Goal: Transaction & Acquisition: Obtain resource

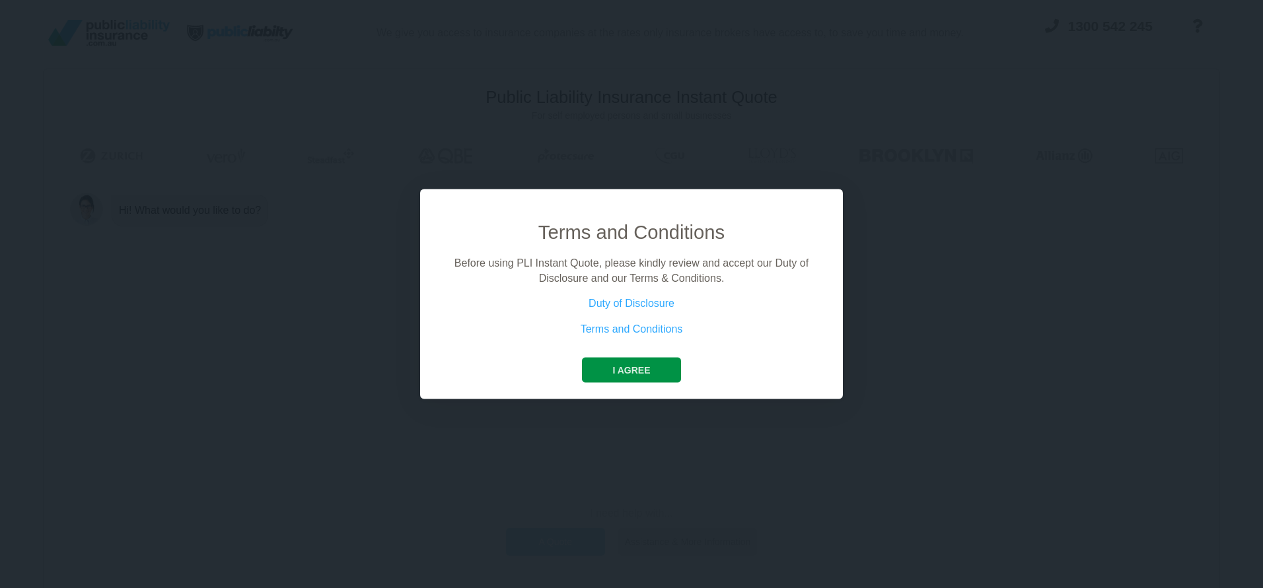
click at [644, 376] on button "I agree" at bounding box center [631, 370] width 98 height 25
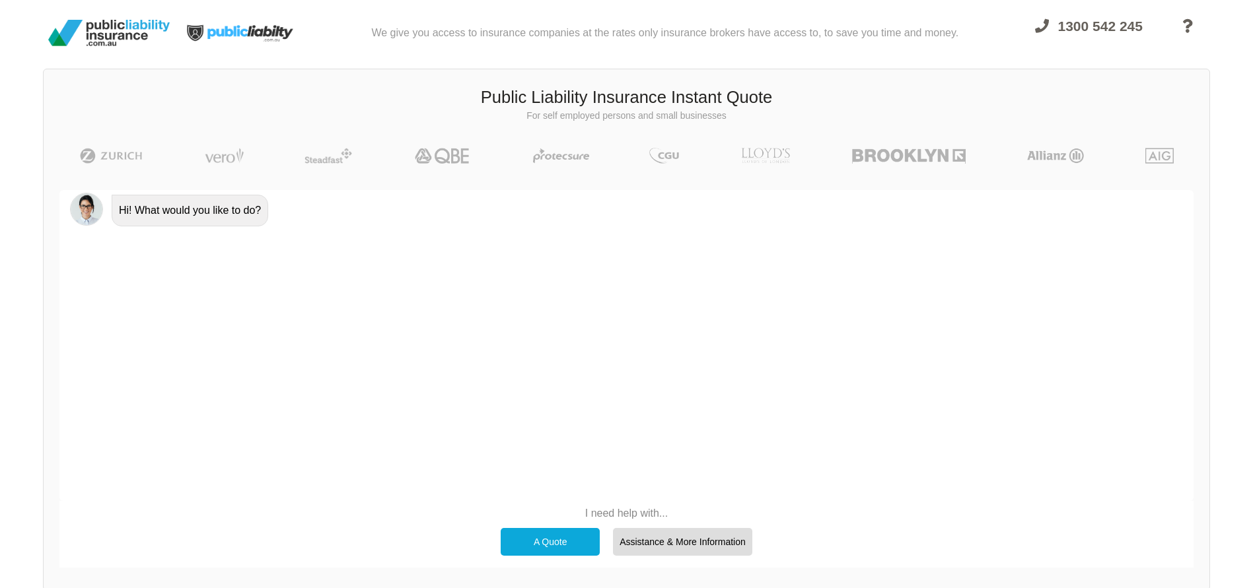
click at [547, 542] on div "A Quote" at bounding box center [550, 542] width 99 height 28
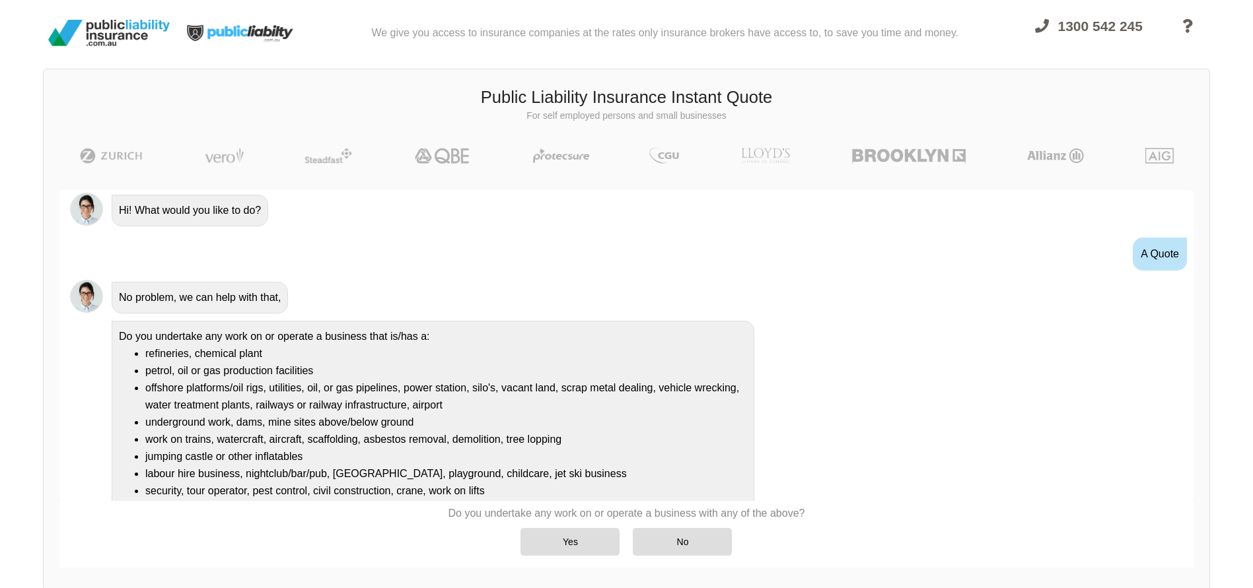
scroll to position [37, 0]
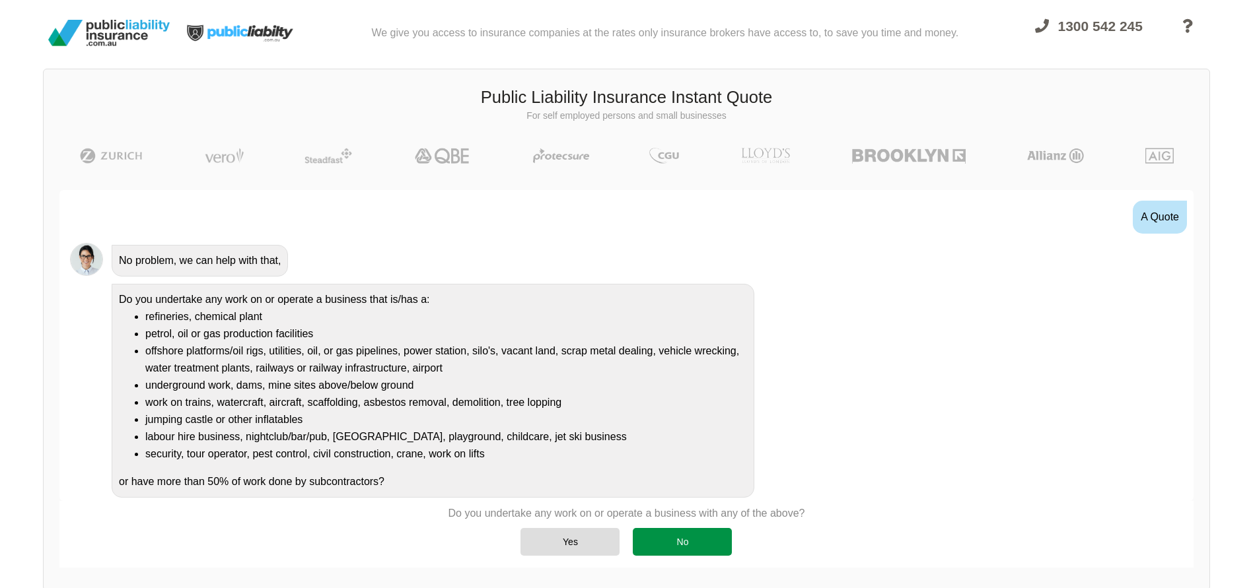
click at [687, 543] on div "No" at bounding box center [682, 542] width 99 height 28
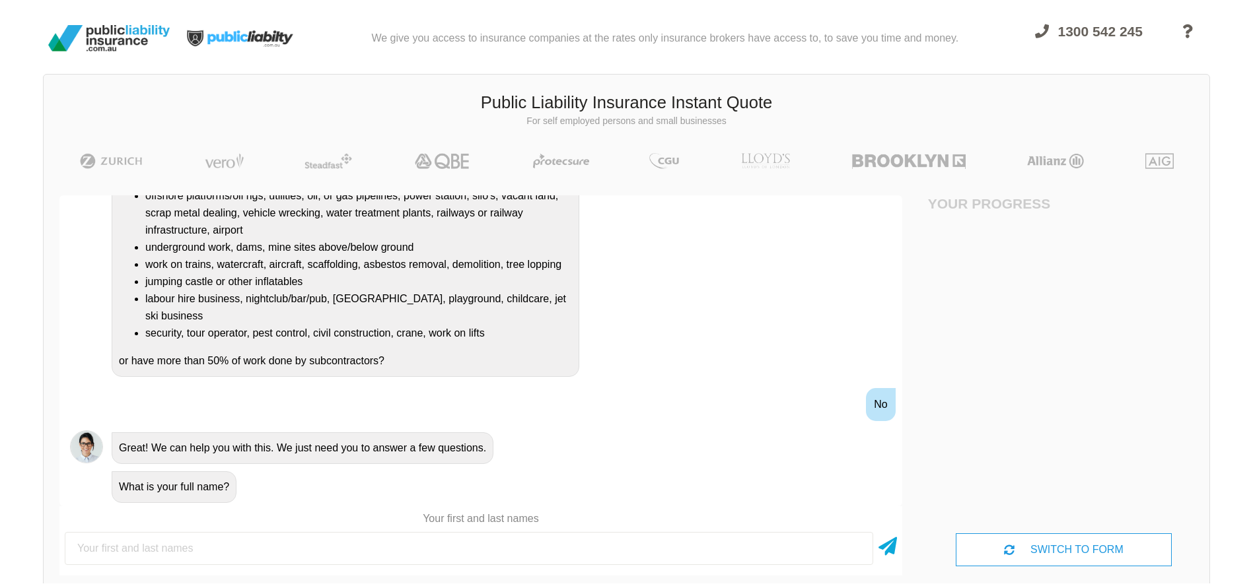
scroll to position [0, 0]
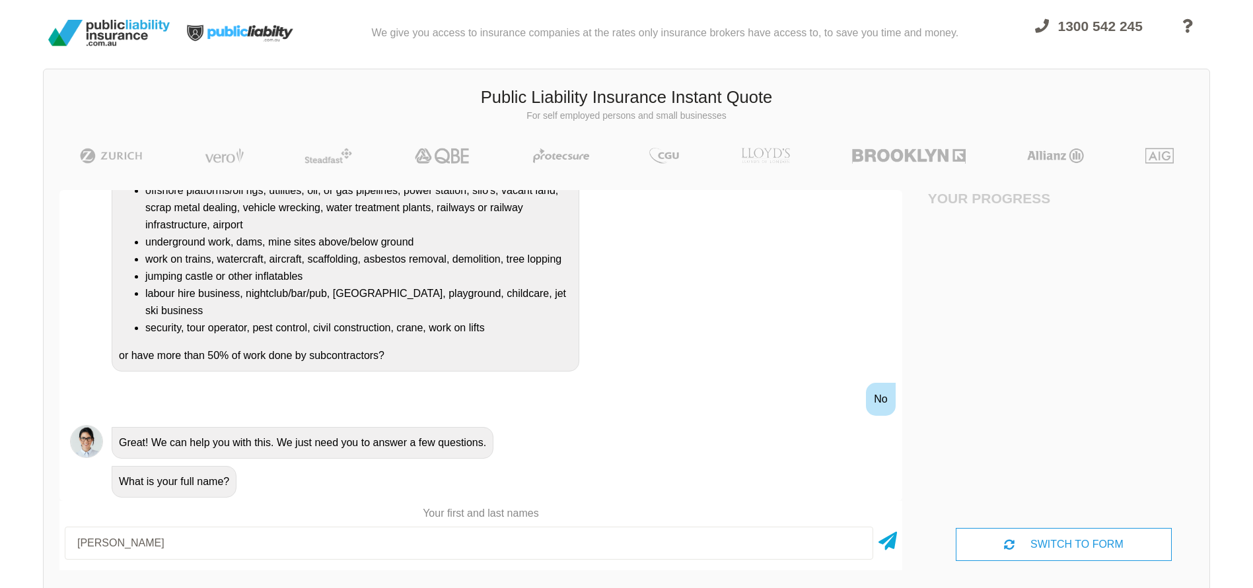
click at [313, 543] on input "[PERSON_NAME]" at bounding box center [469, 543] width 808 height 33
type input "[PERSON_NAME]"
click at [890, 539] on icon at bounding box center [887, 539] width 18 height 24
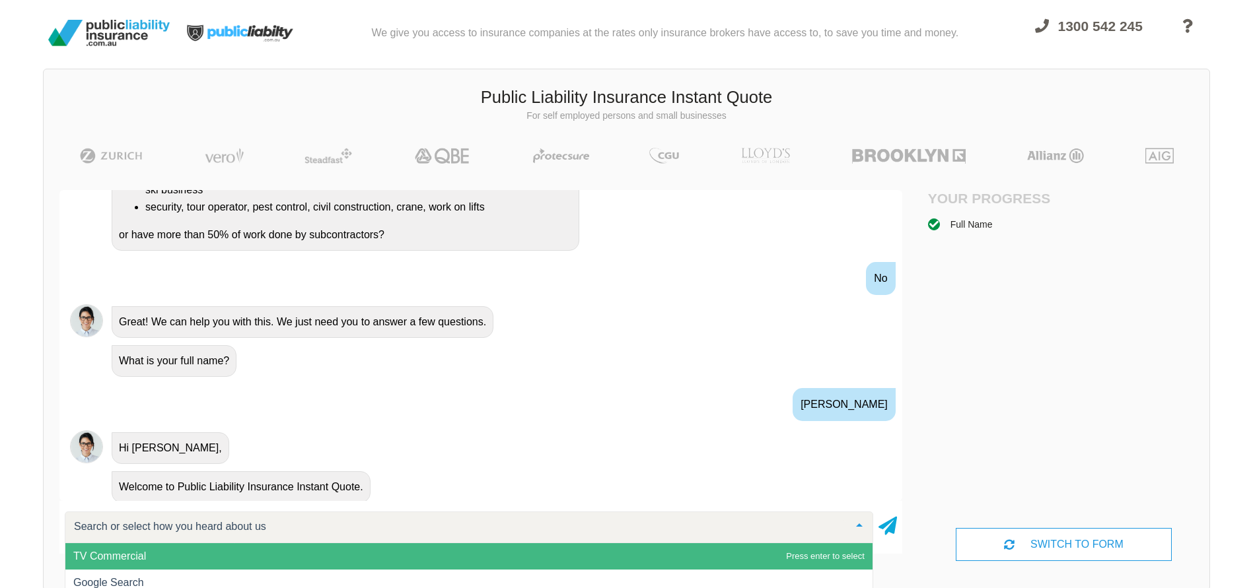
scroll to position [363, 0]
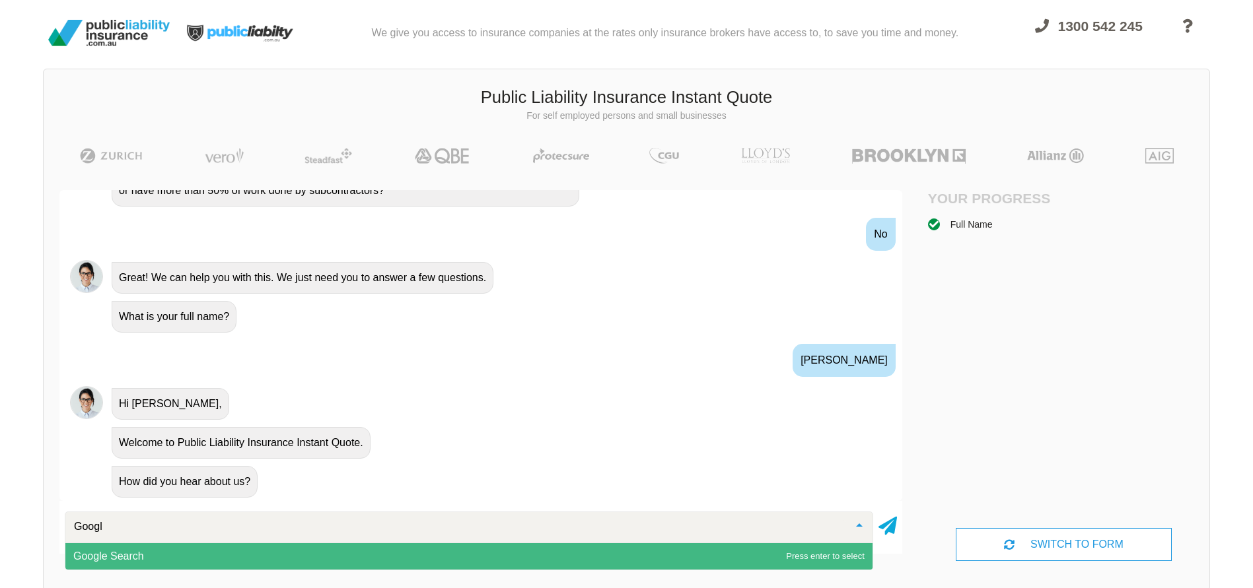
type input "Google"
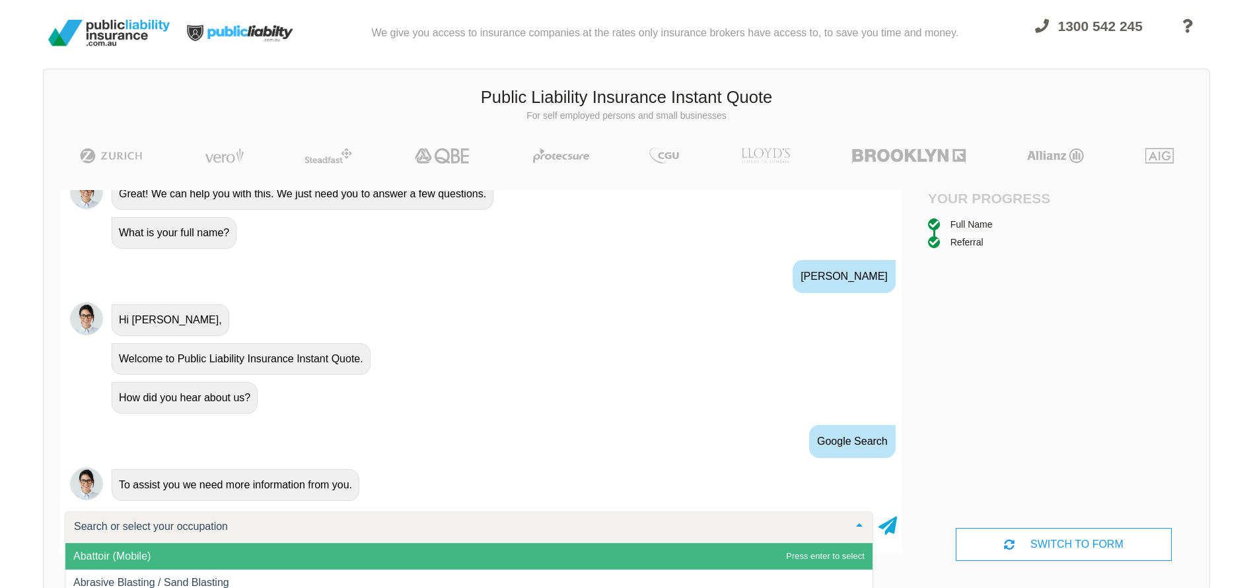
scroll to position [489, 0]
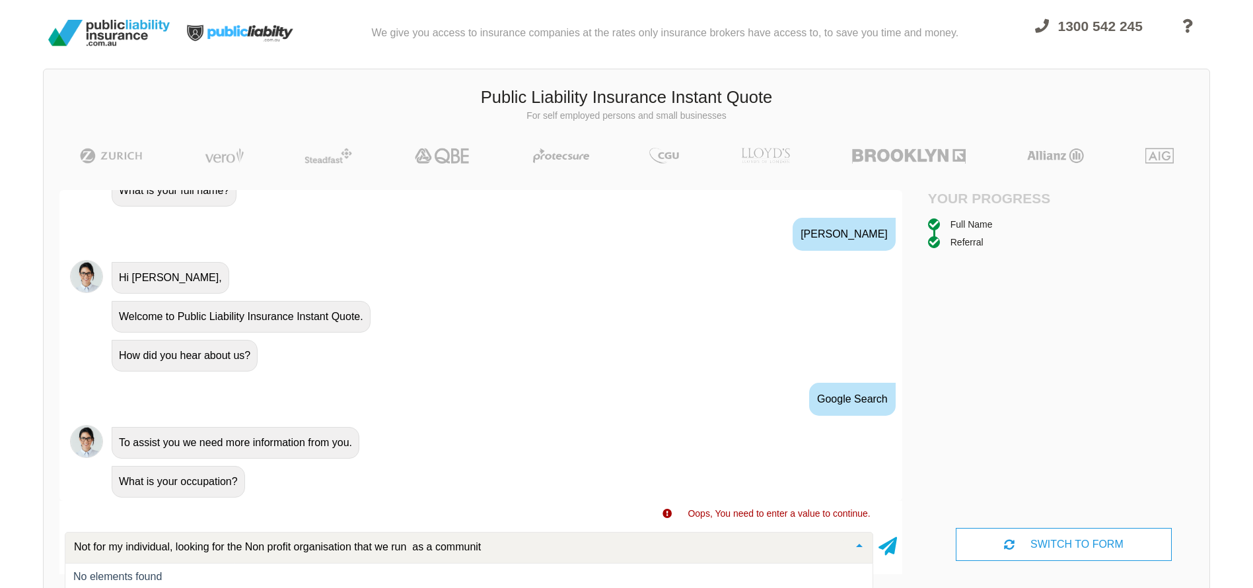
drag, startPoint x: 489, startPoint y: 548, endPoint x: 348, endPoint y: 550, distance: 141.3
click at [350, 553] on input "Not for my individual, looking for the Non profit organisation that we run as a…" at bounding box center [458, 547] width 775 height 13
drag, startPoint x: 332, startPoint y: 550, endPoint x: 47, endPoint y: 547, distance: 284.6
click at [47, 547] on div "Awesome! 100% Just a final check that all your details are correct. Your Summar…" at bounding box center [481, 381] width 874 height 415
type input "I"
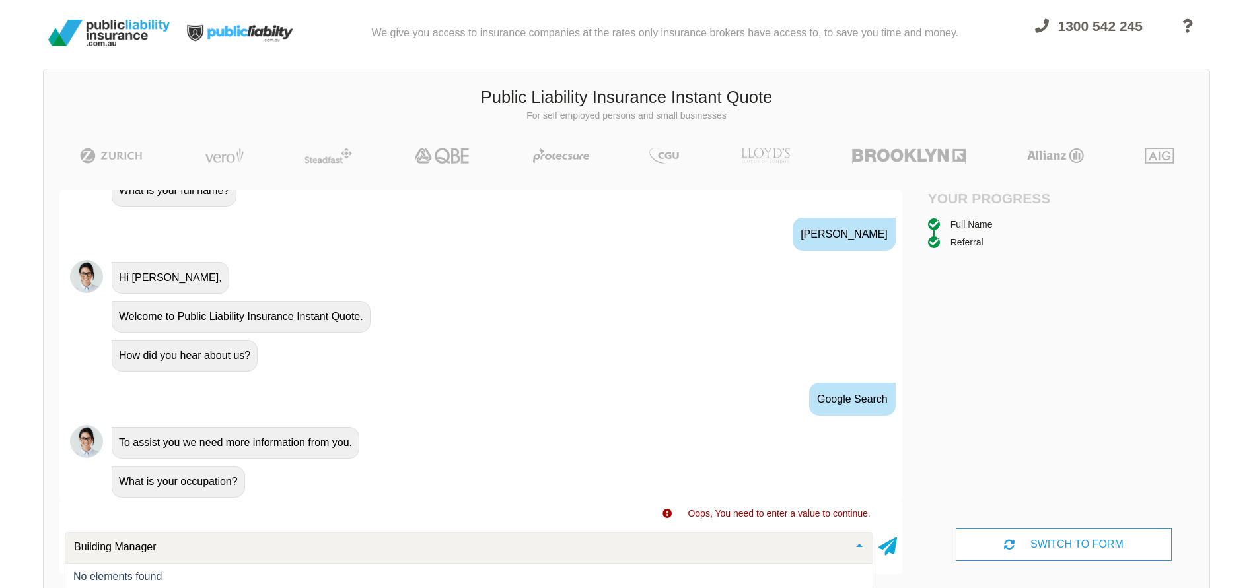
drag, startPoint x: 154, startPoint y: 543, endPoint x: 0, endPoint y: 504, distance: 158.7
click at [0, 528] on html "We give you access to insurance companies at the rates only insurance brokers h…" at bounding box center [626, 342] width 1253 height 685
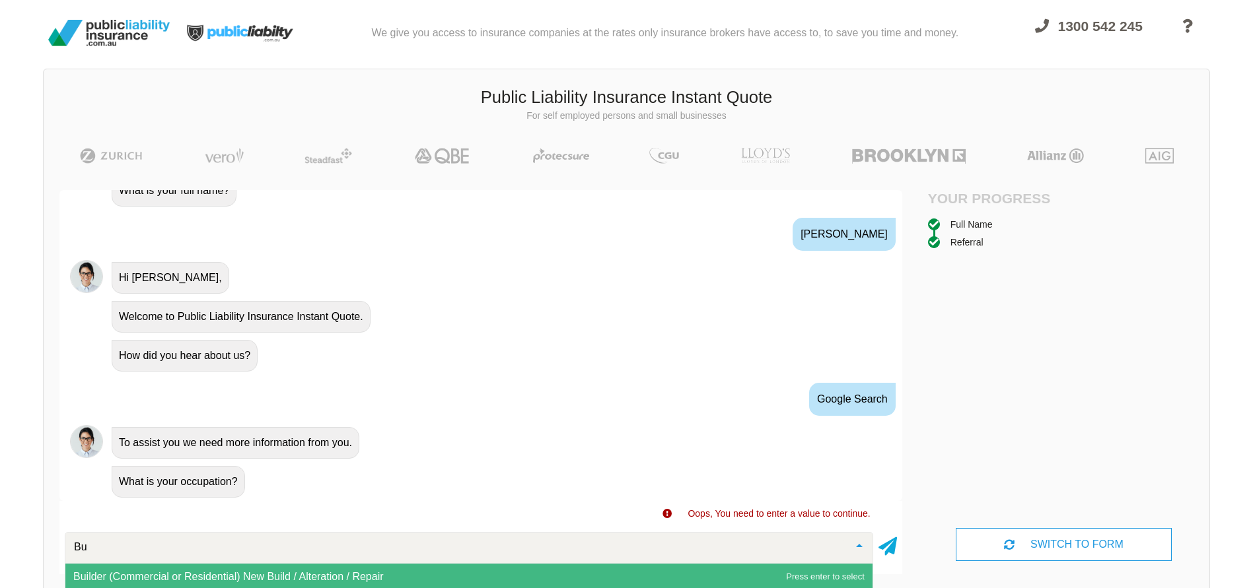
type input "B"
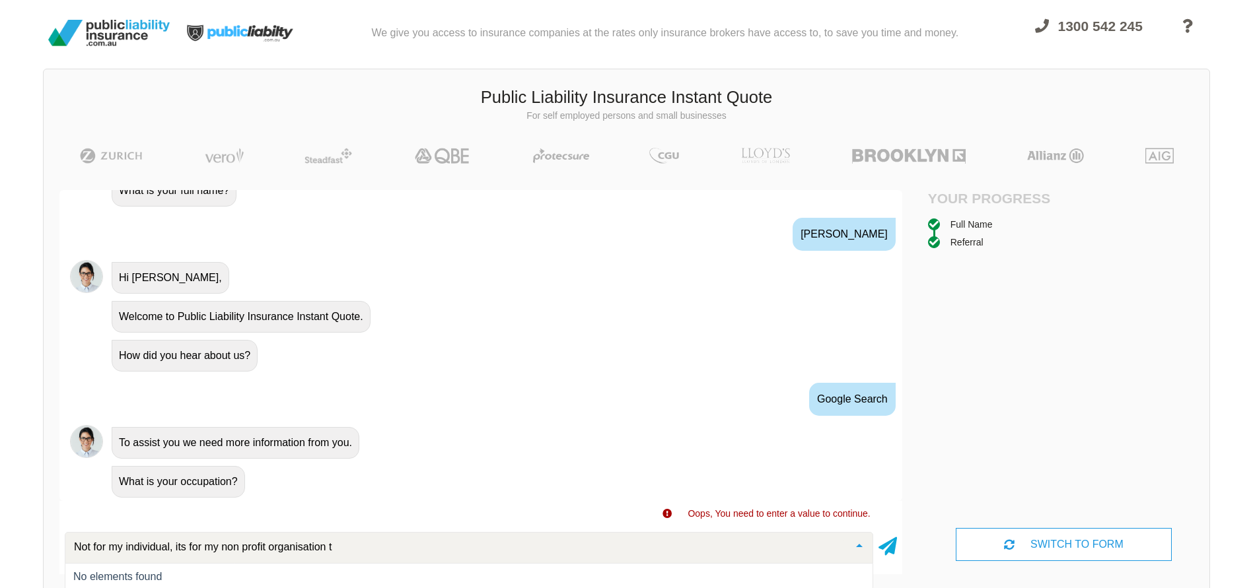
type input "Not for my individual, its for my non profit organisation"
click at [885, 549] on icon at bounding box center [887, 544] width 18 height 24
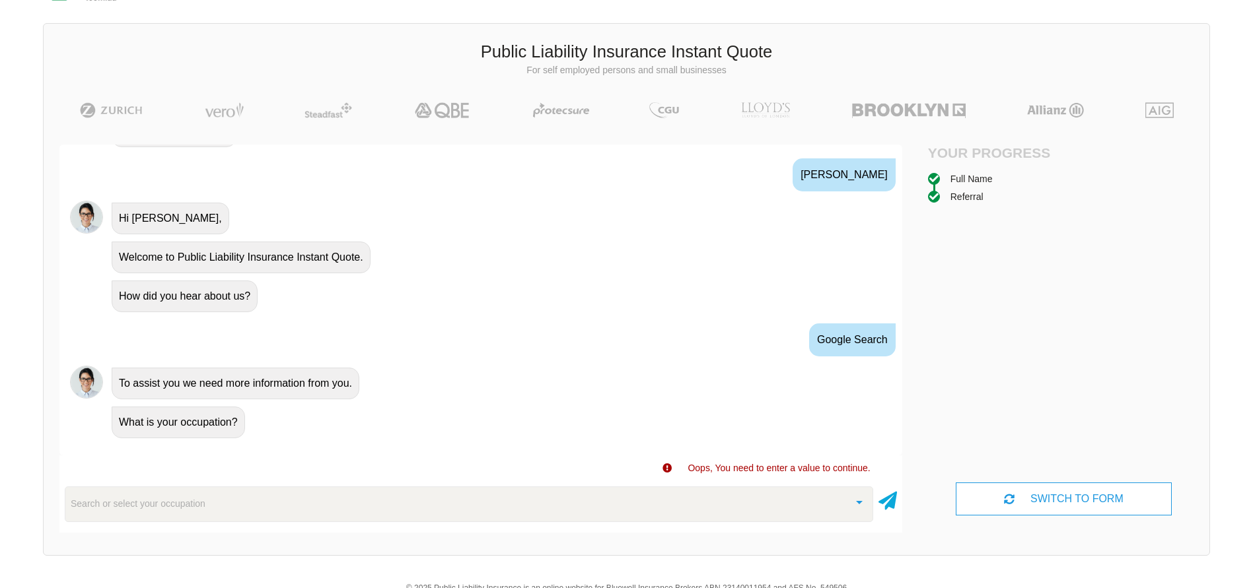
scroll to position [102, 0]
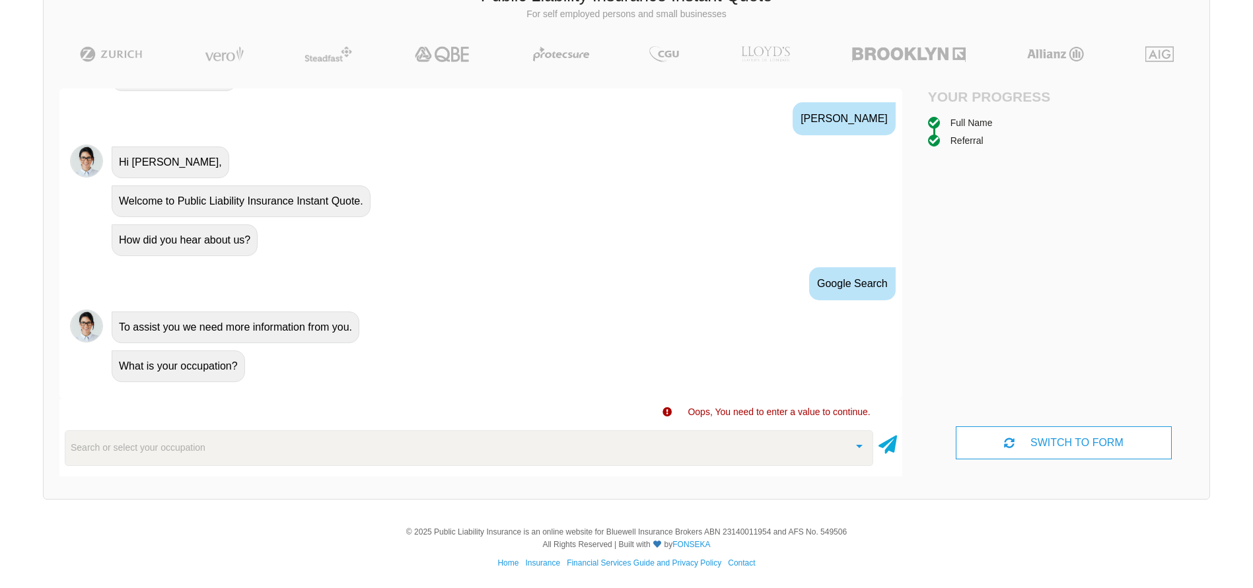
click at [126, 456] on div "Search or select your occupation" at bounding box center [469, 449] width 808 height 36
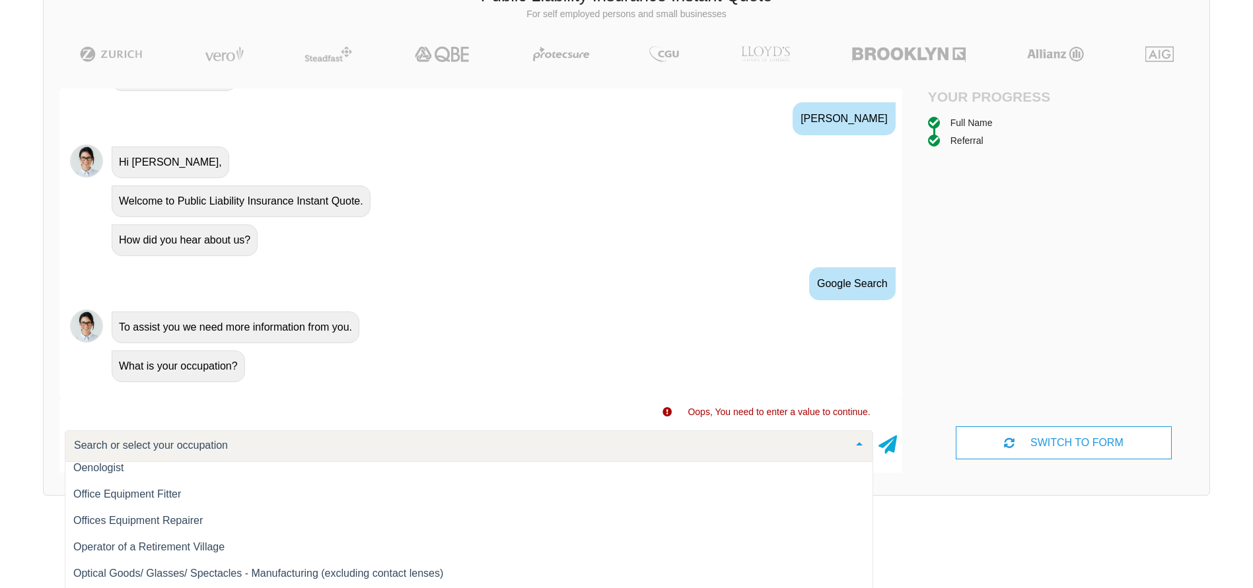
scroll to position [12877, 0]
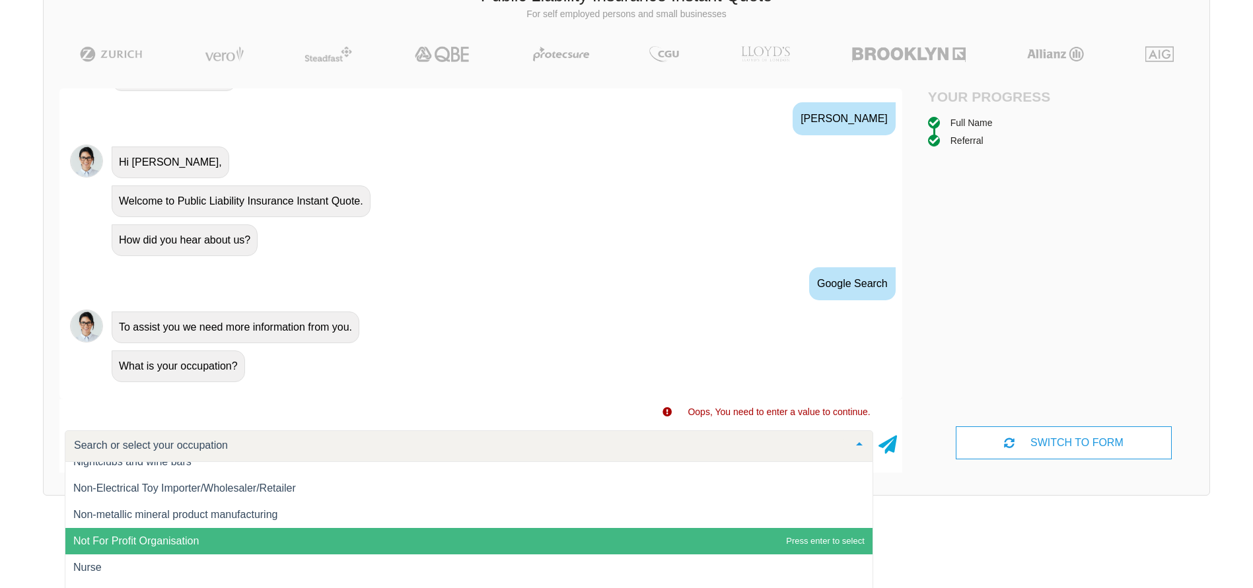
click at [136, 533] on span "Not For Profit Organisation" at bounding box center [468, 541] width 807 height 26
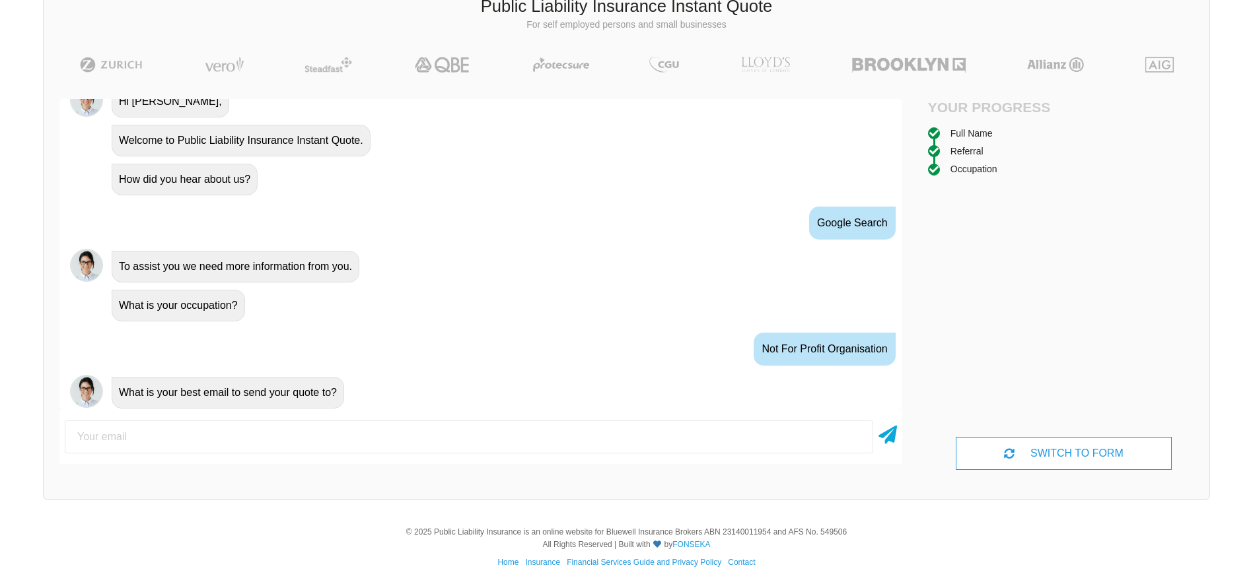
scroll to position [576, 0]
click at [260, 439] on input "[PERSON_NAME]" at bounding box center [469, 437] width 808 height 33
click at [892, 433] on icon at bounding box center [887, 433] width 18 height 24
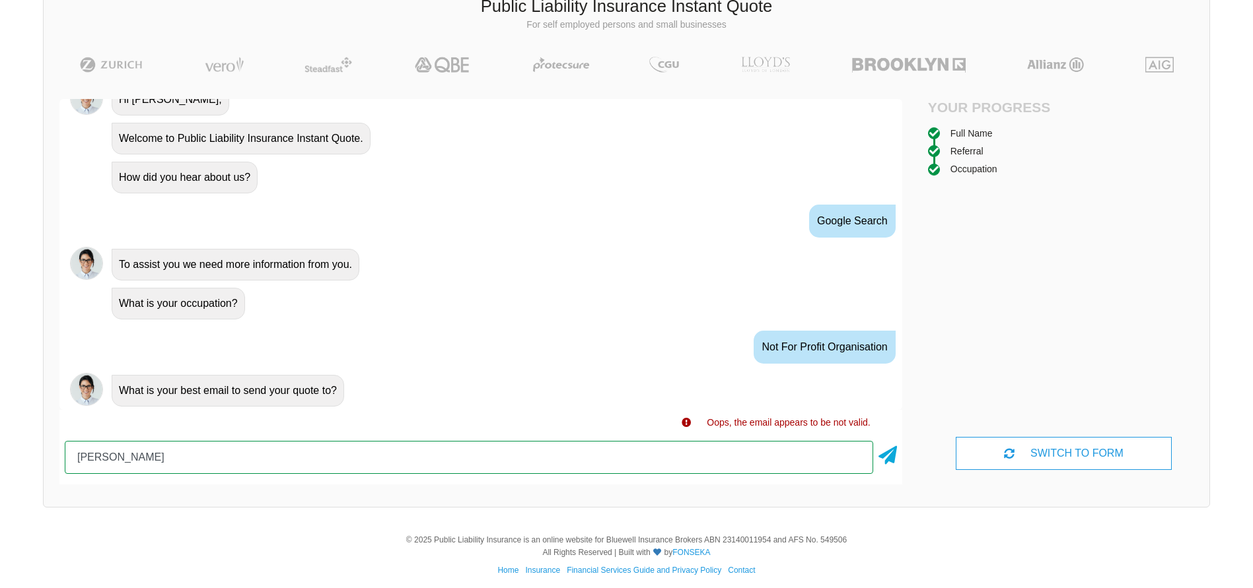
click at [117, 462] on input "[PERSON_NAME]" at bounding box center [469, 457] width 808 height 33
type input "[EMAIL_ADDRESS][DOMAIN_NAME]"
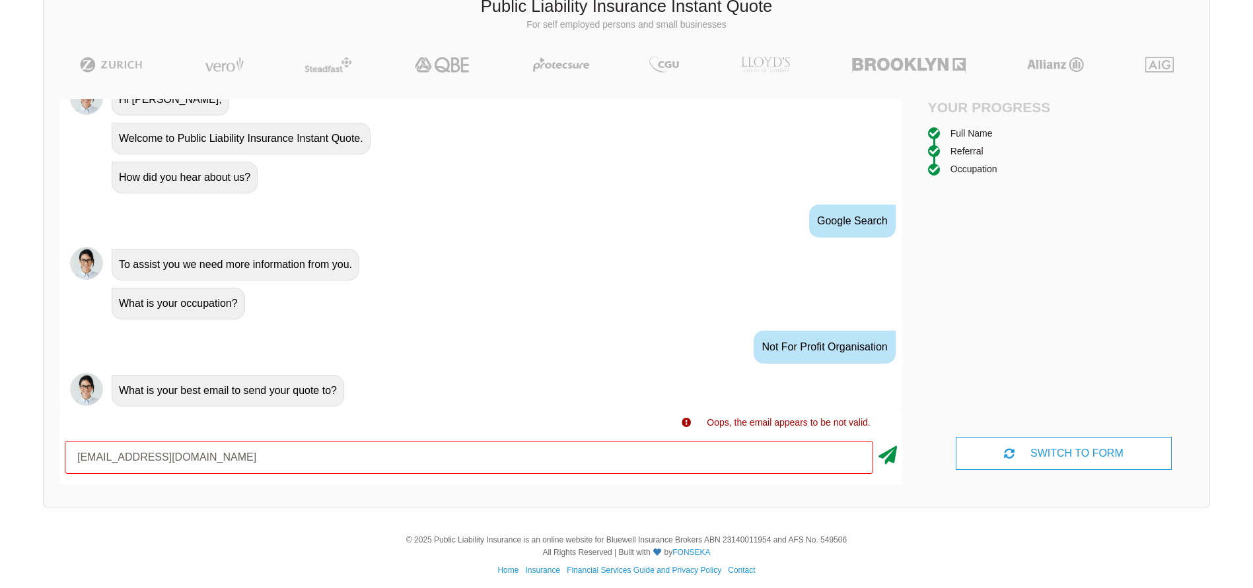
click at [893, 455] on icon at bounding box center [887, 453] width 18 height 24
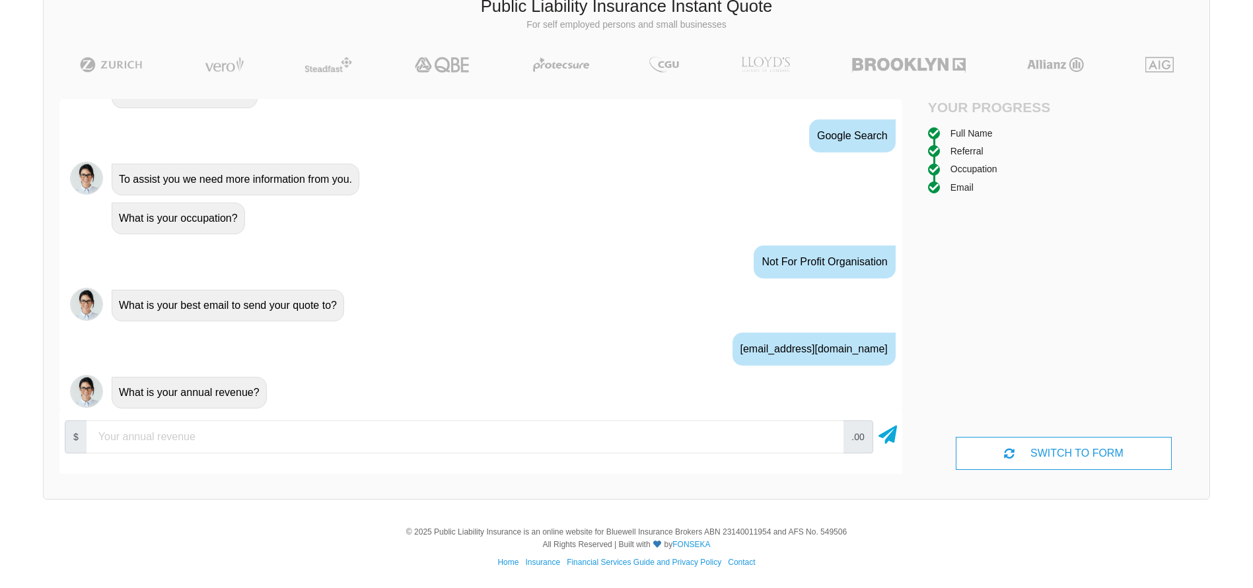
scroll to position [663, 0]
type input "5000"
click at [888, 436] on icon at bounding box center [887, 433] width 18 height 24
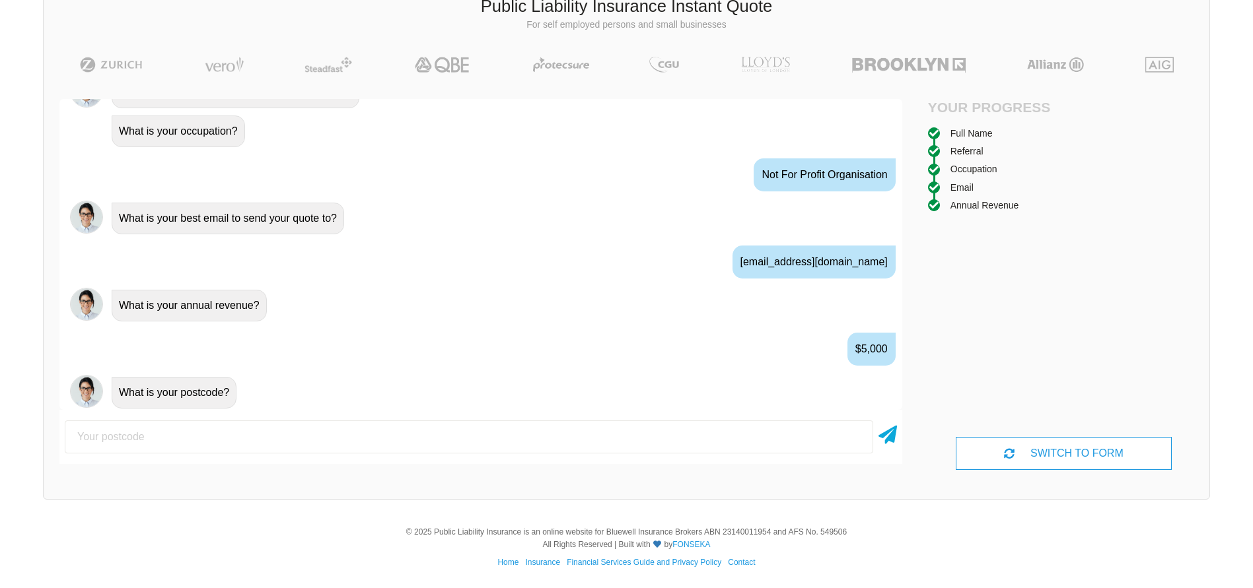
scroll to position [750, 0]
type input "3127"
click at [890, 438] on icon at bounding box center [887, 433] width 18 height 24
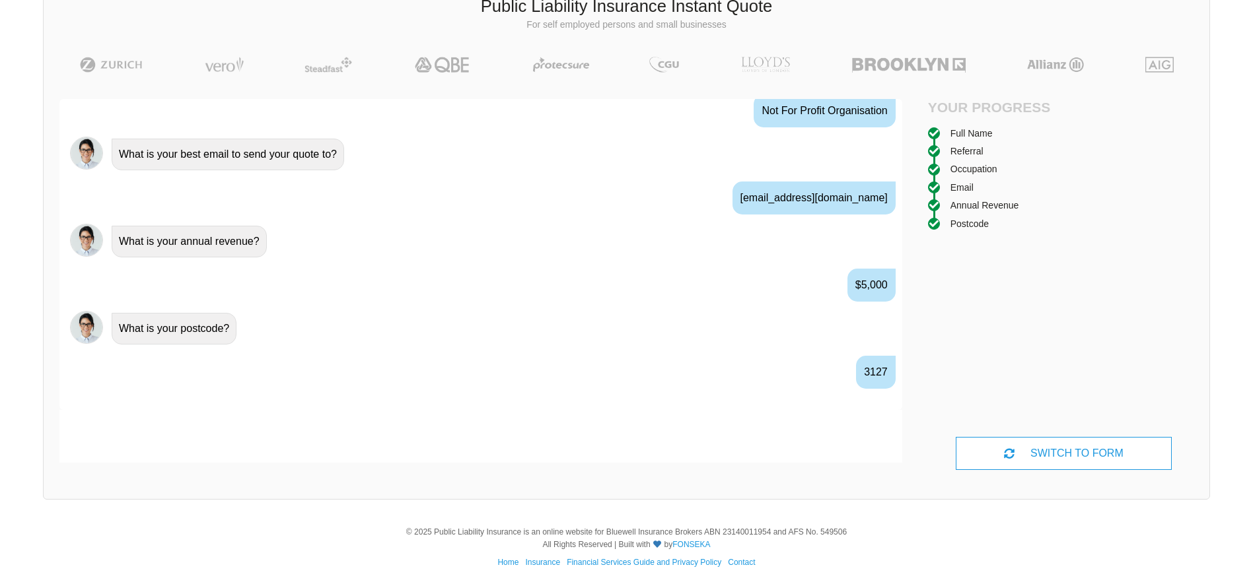
scroll to position [837, 0]
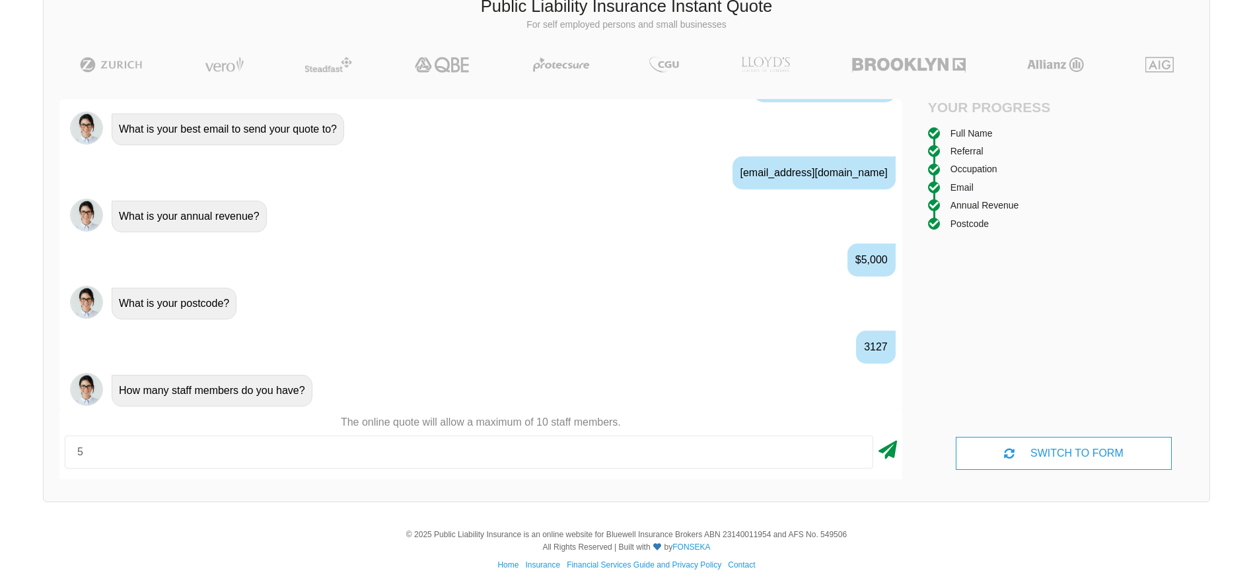
type input "5"
click at [888, 456] on icon at bounding box center [887, 448] width 18 height 24
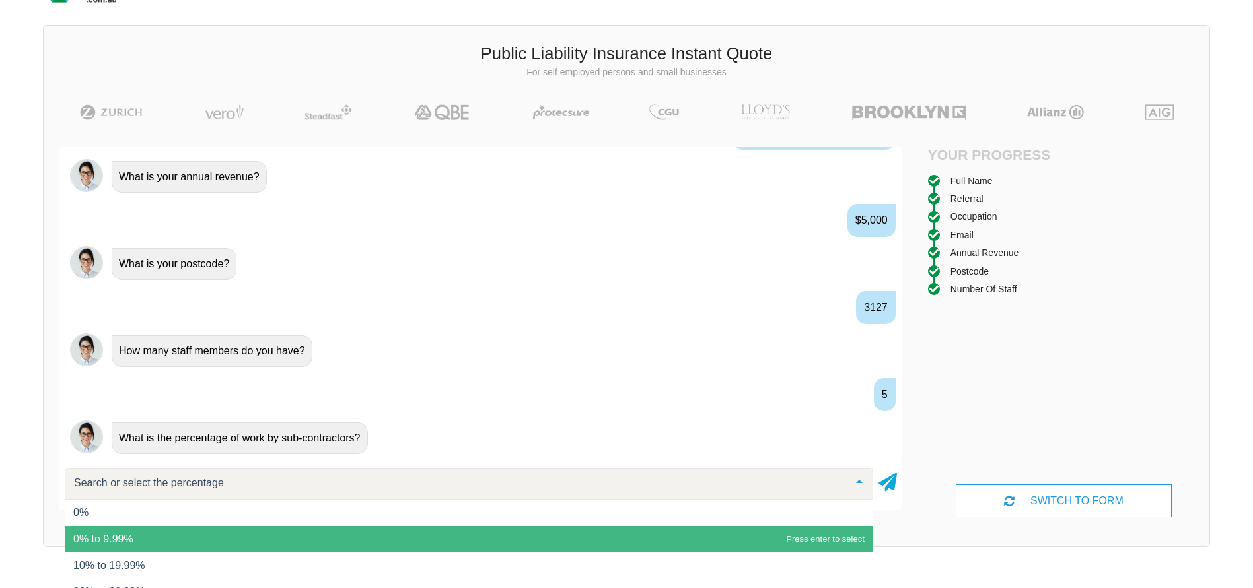
scroll to position [0, 0]
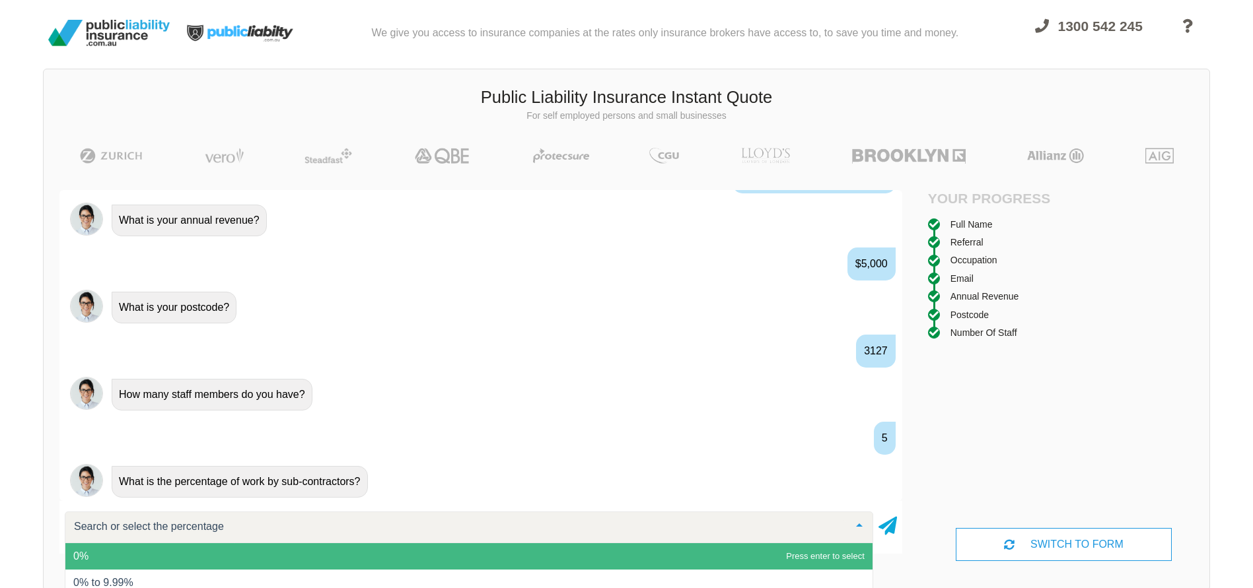
click at [82, 551] on span "0%" at bounding box center [80, 556] width 15 height 11
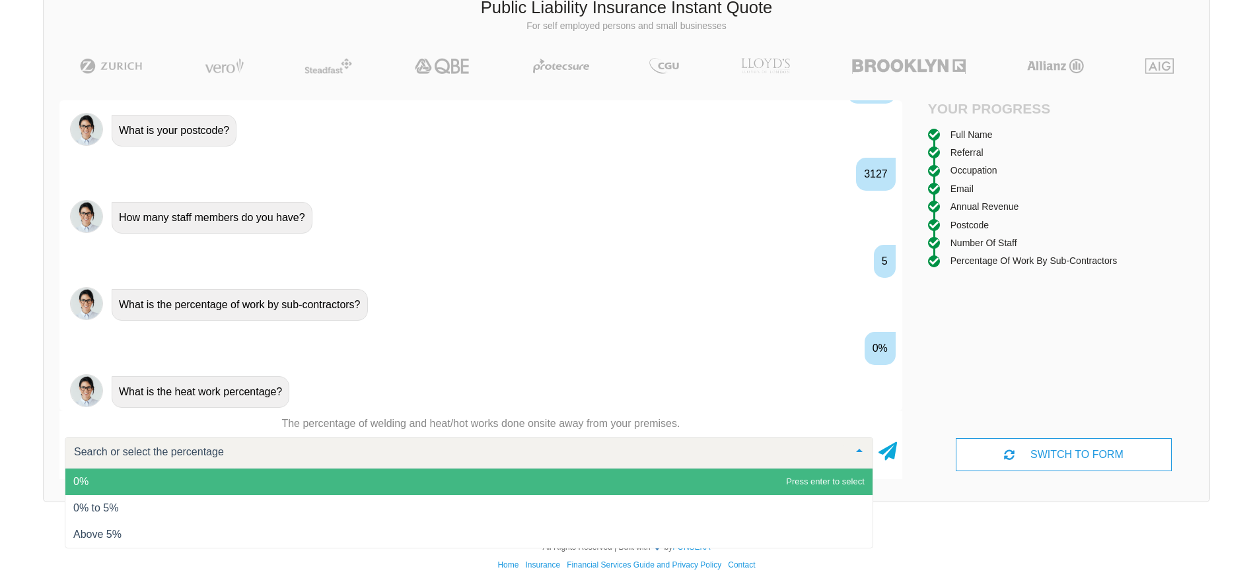
scroll to position [92, 0]
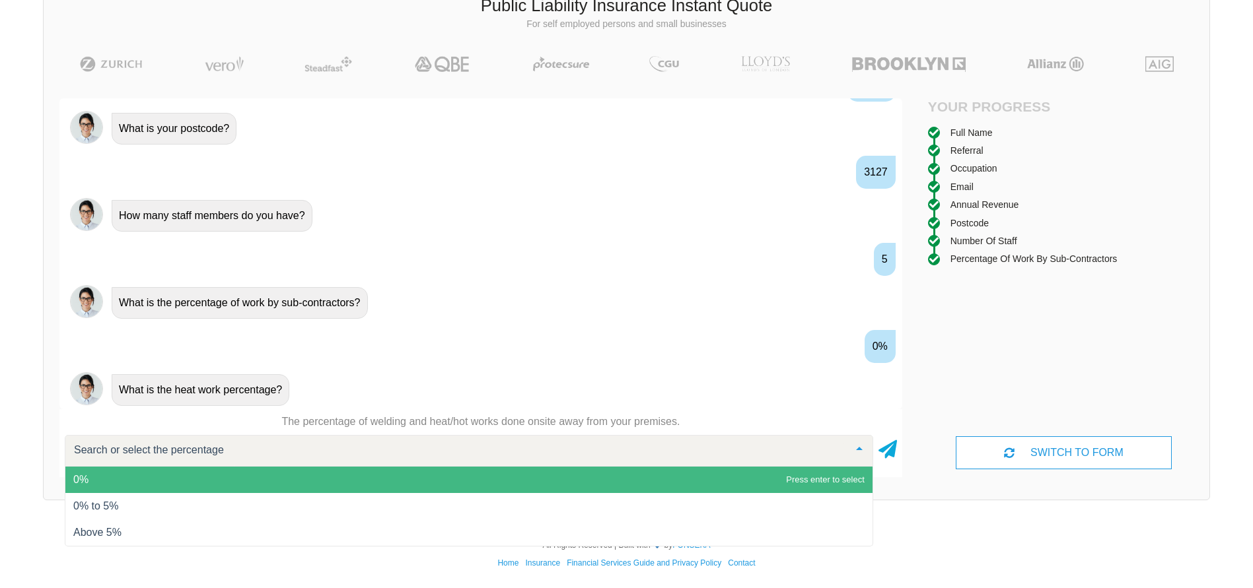
click at [96, 479] on span "0%" at bounding box center [468, 480] width 807 height 26
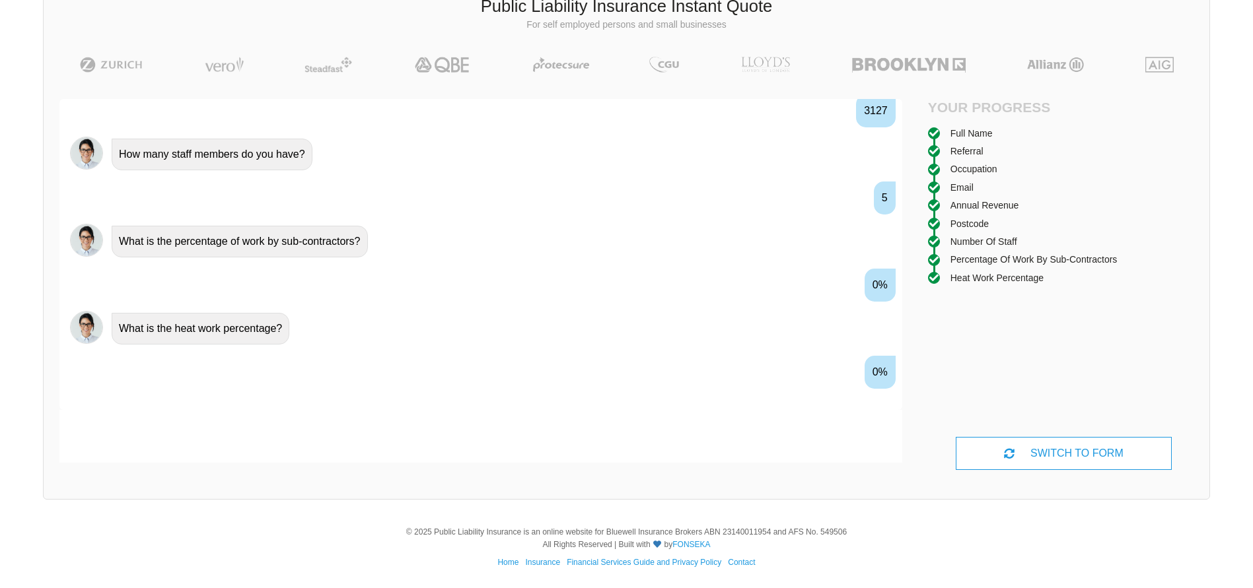
scroll to position [1099, 0]
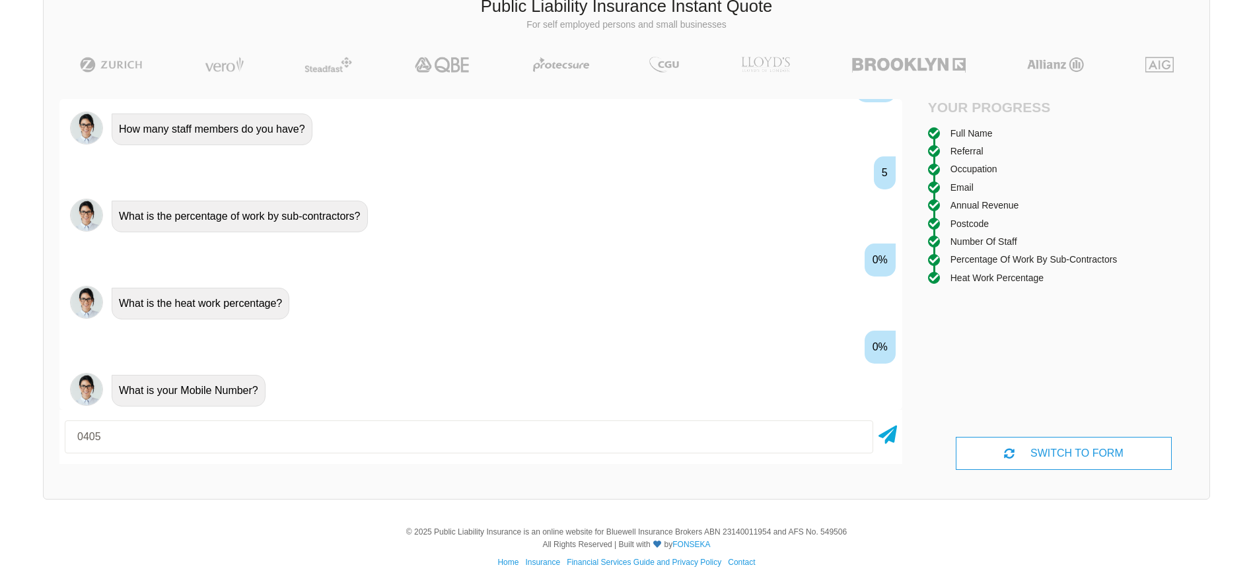
type input "0405753158"
click at [894, 431] on icon at bounding box center [887, 433] width 18 height 24
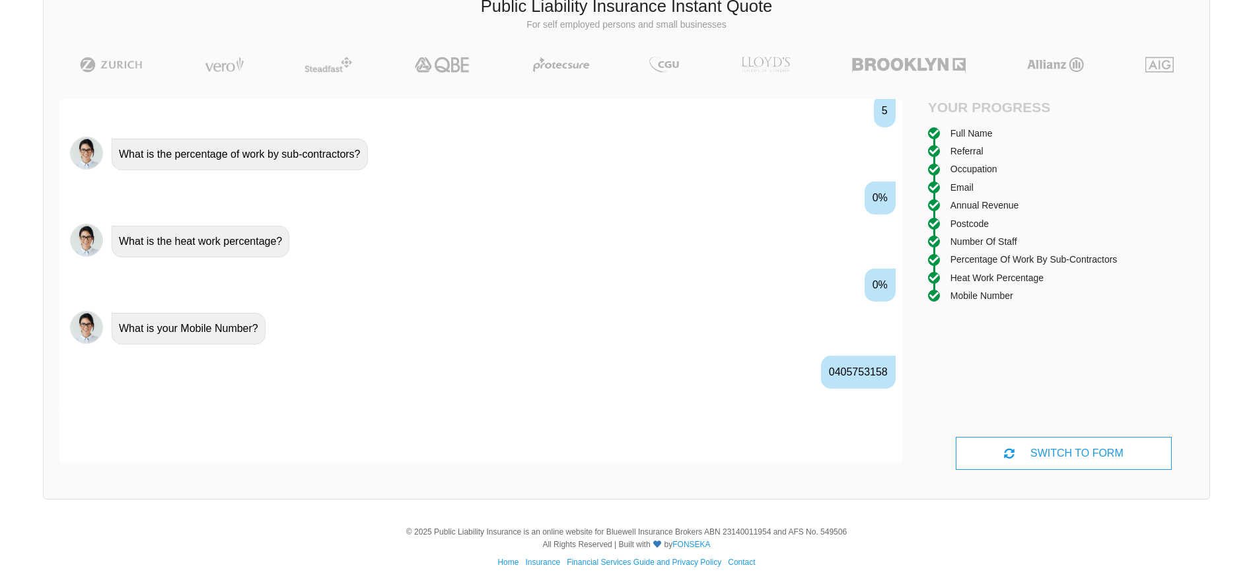
scroll to position [1186, 0]
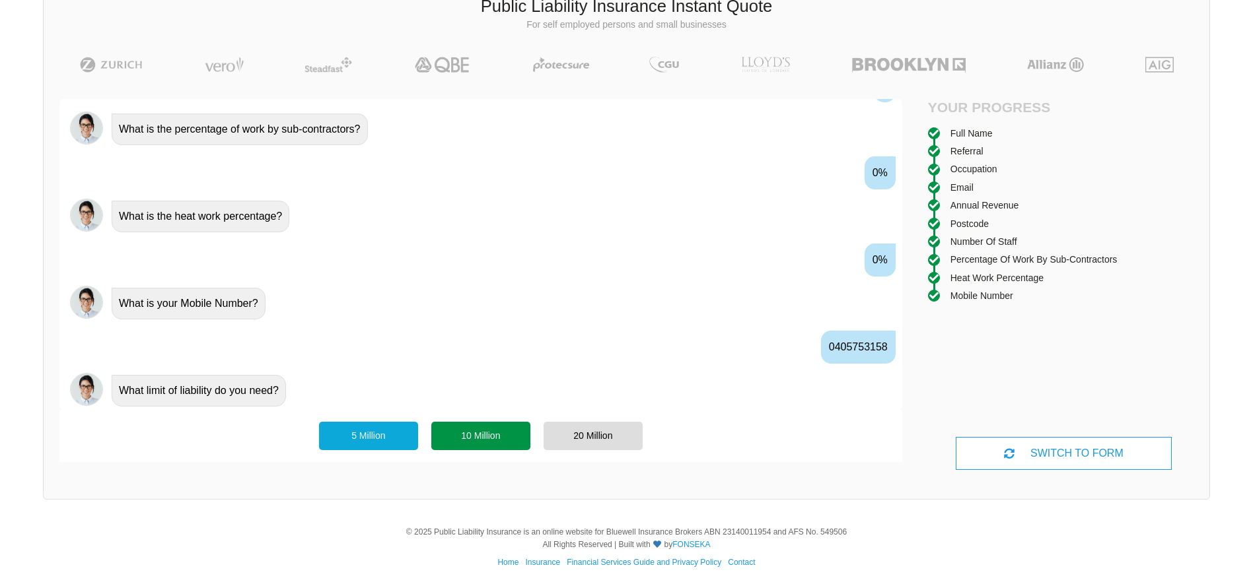
click at [481, 435] on div "10 Million" at bounding box center [480, 436] width 99 height 28
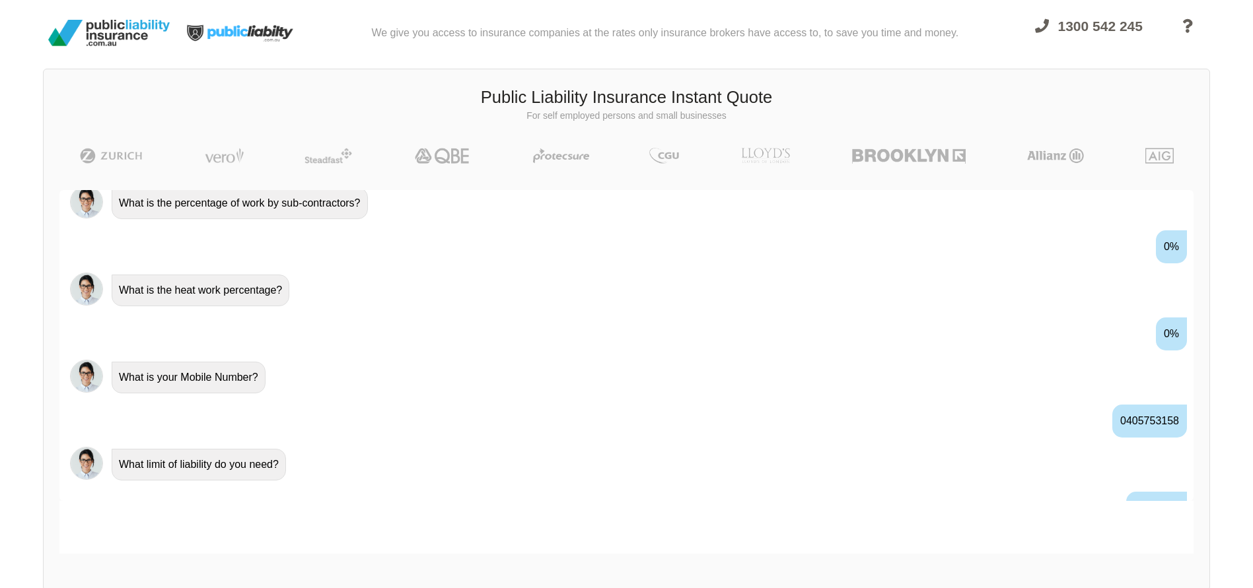
scroll to position [1295, 0]
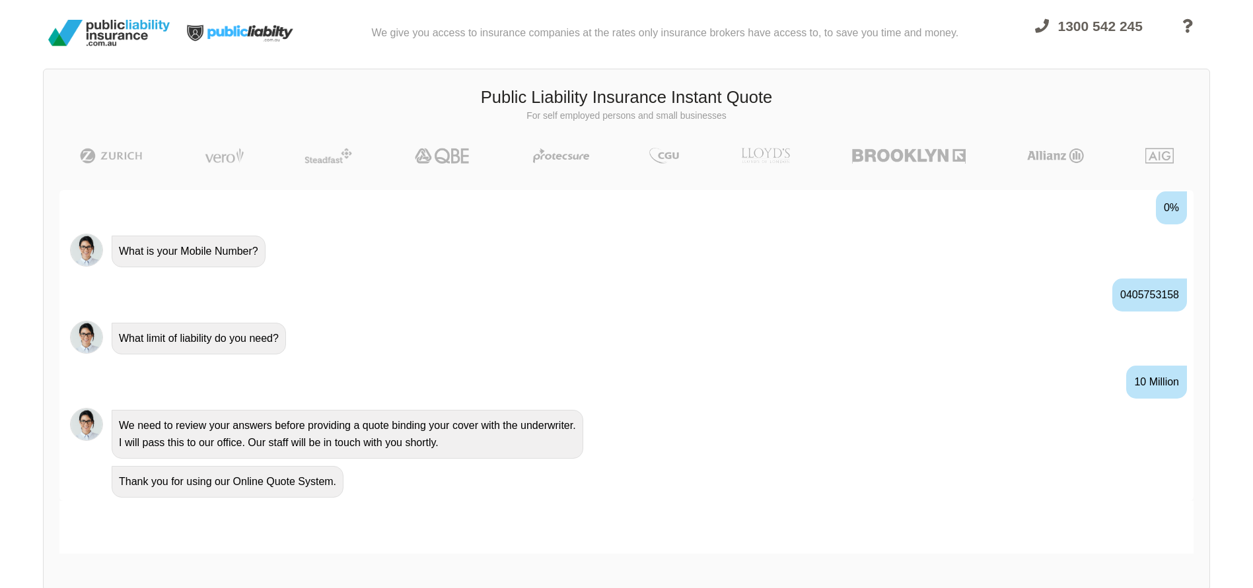
click at [334, 483] on div "Thank you for using our Online Quote System." at bounding box center [228, 482] width 232 height 32
